Goal: Task Accomplishment & Management: Use online tool/utility

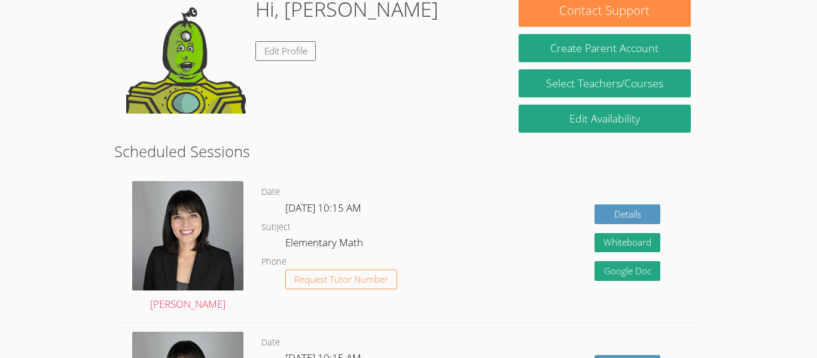
scroll to position [203, 0]
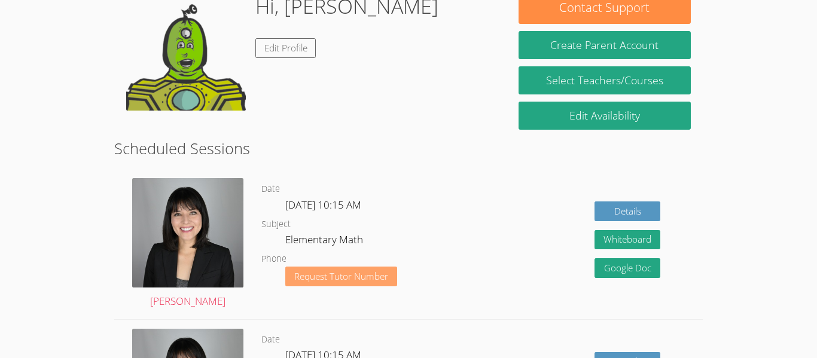
click at [377, 281] on span "Request Tutor Number" at bounding box center [341, 276] width 94 height 9
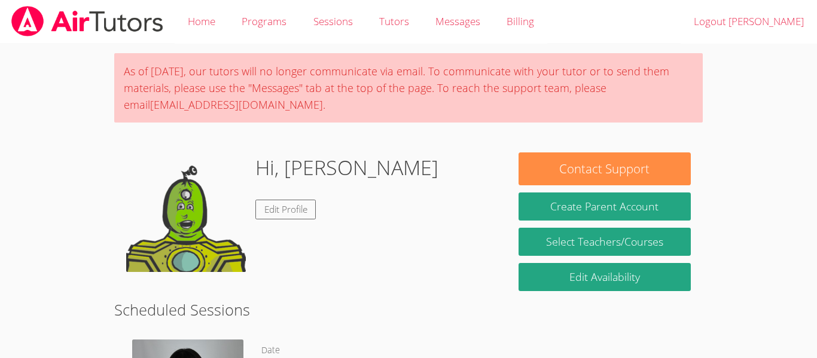
scroll to position [161, 0]
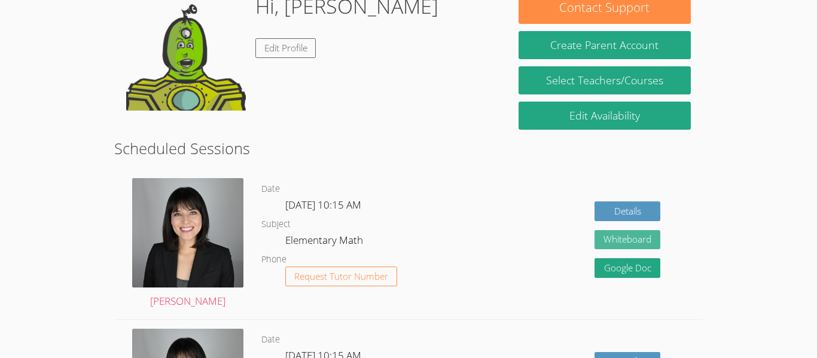
click at [639, 233] on button "Whiteboard" at bounding box center [627, 240] width 66 height 20
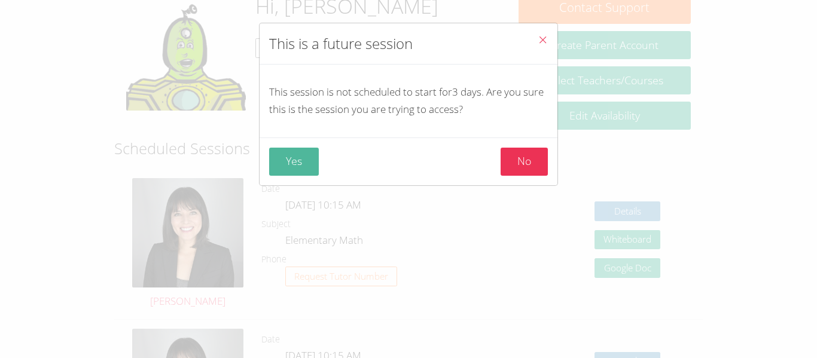
click at [294, 175] on button "Yes" at bounding box center [294, 162] width 50 height 28
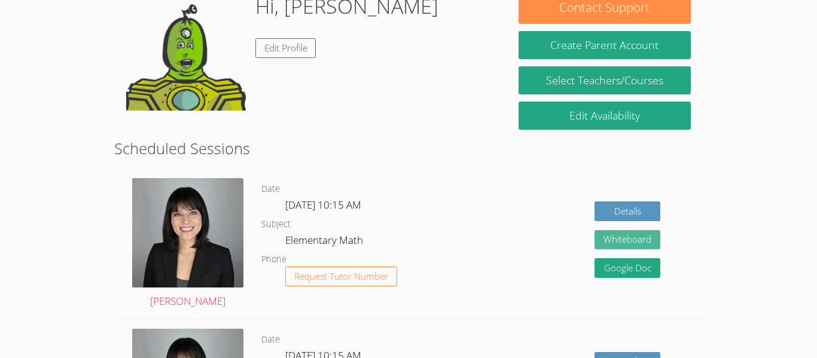
click at [617, 236] on button "Whiteboard" at bounding box center [627, 240] width 66 height 20
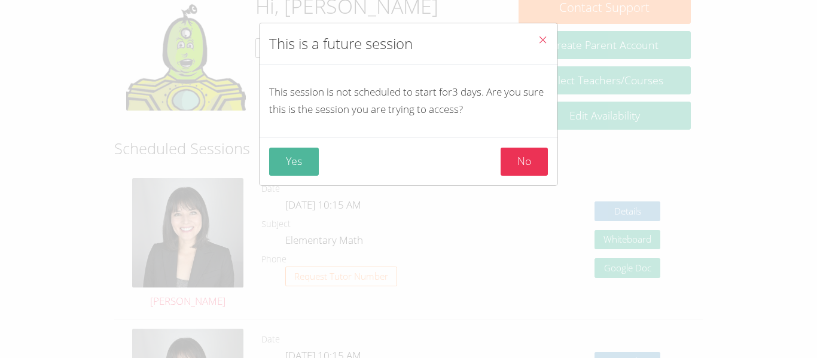
click at [302, 161] on button "Yes" at bounding box center [294, 162] width 50 height 28
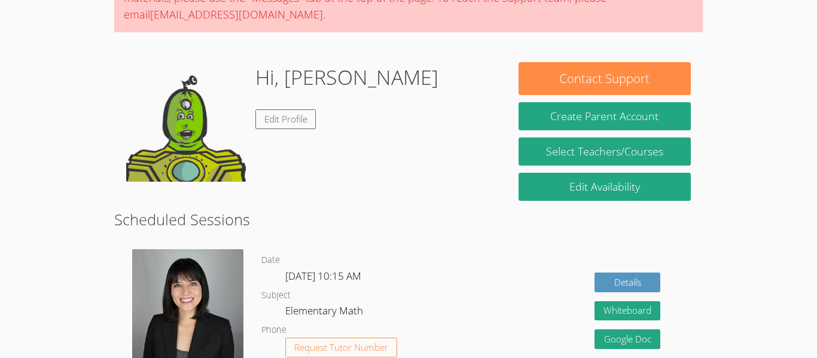
scroll to position [132, 0]
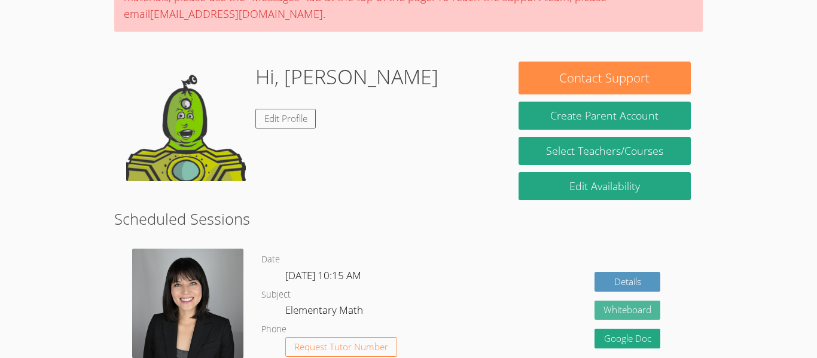
click at [630, 305] on button "Whiteboard" at bounding box center [627, 311] width 66 height 20
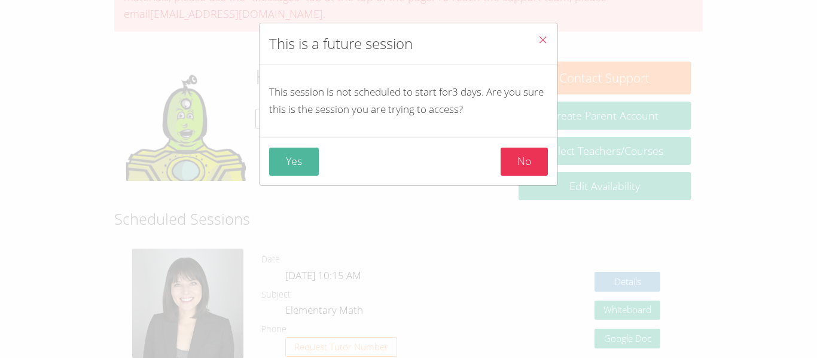
click at [282, 160] on button "Yes" at bounding box center [294, 162] width 50 height 28
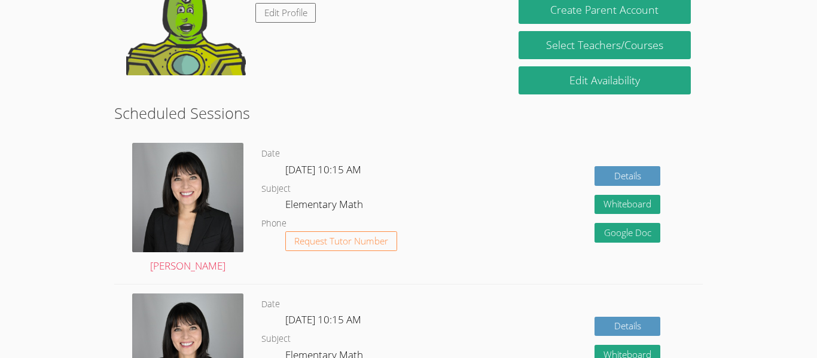
scroll to position [239, 0]
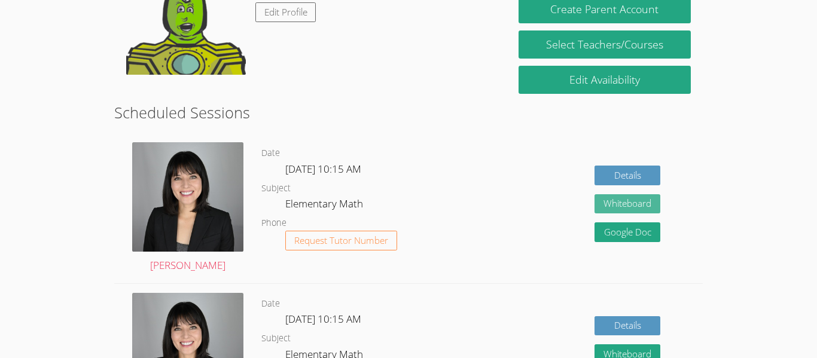
click at [617, 207] on button "Whiteboard" at bounding box center [627, 204] width 66 height 20
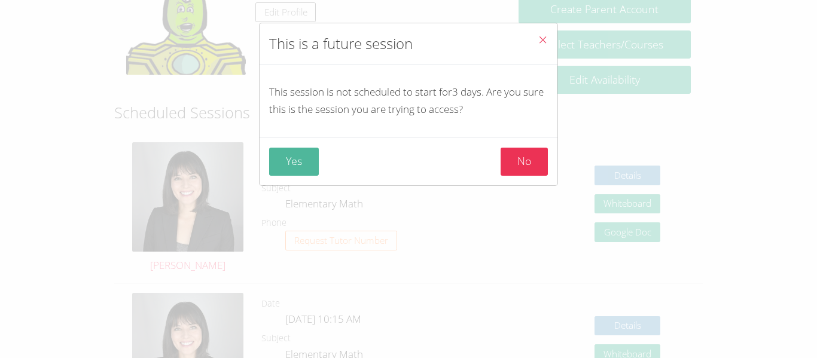
click at [281, 157] on button "Yes" at bounding box center [294, 162] width 50 height 28
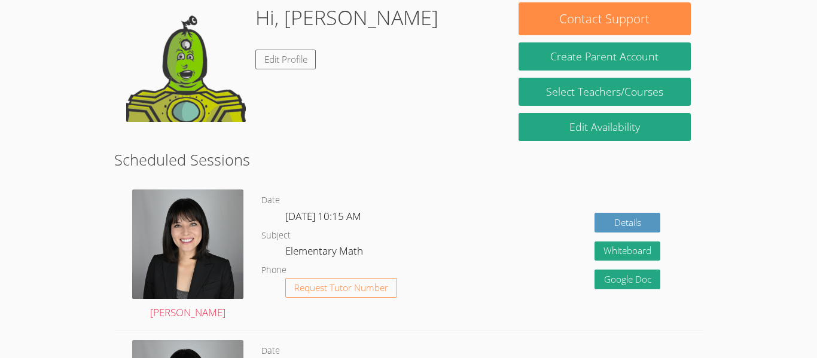
scroll to position [191, 0]
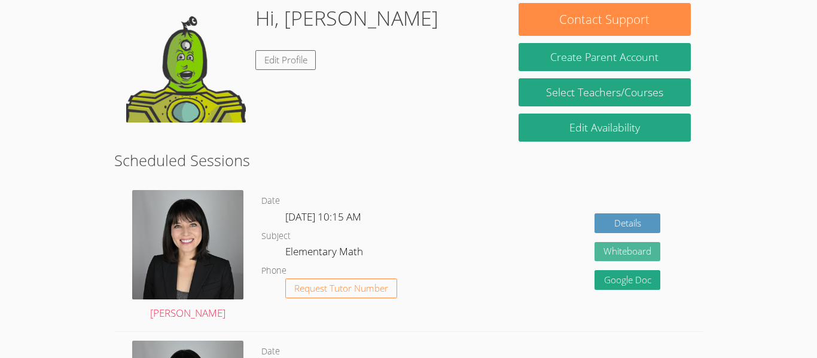
click at [642, 255] on button "Whiteboard" at bounding box center [627, 252] width 66 height 20
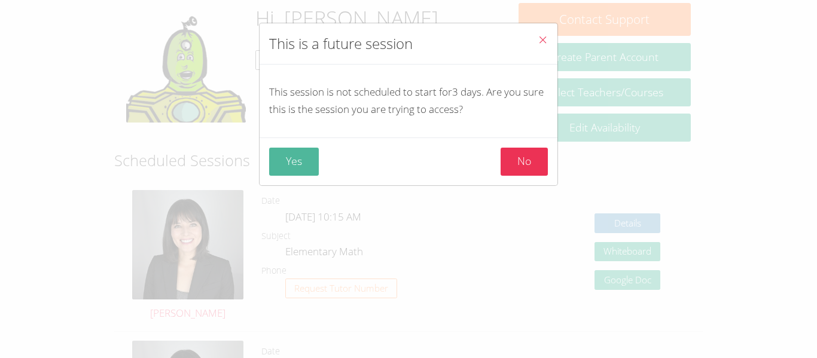
click at [298, 157] on button "Yes" at bounding box center [294, 162] width 50 height 28
